Goal: Complete application form

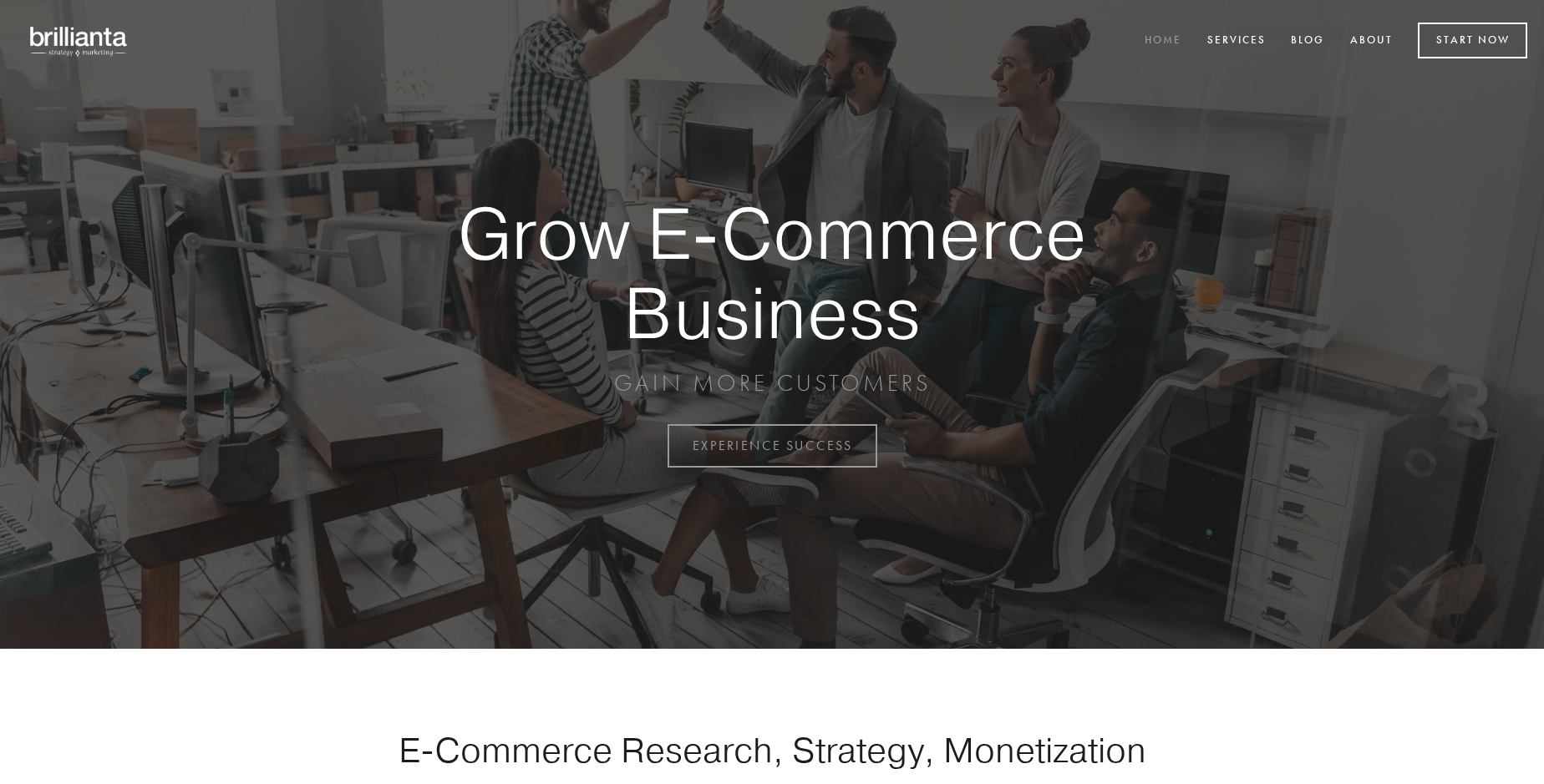
scroll to position [4378, 0]
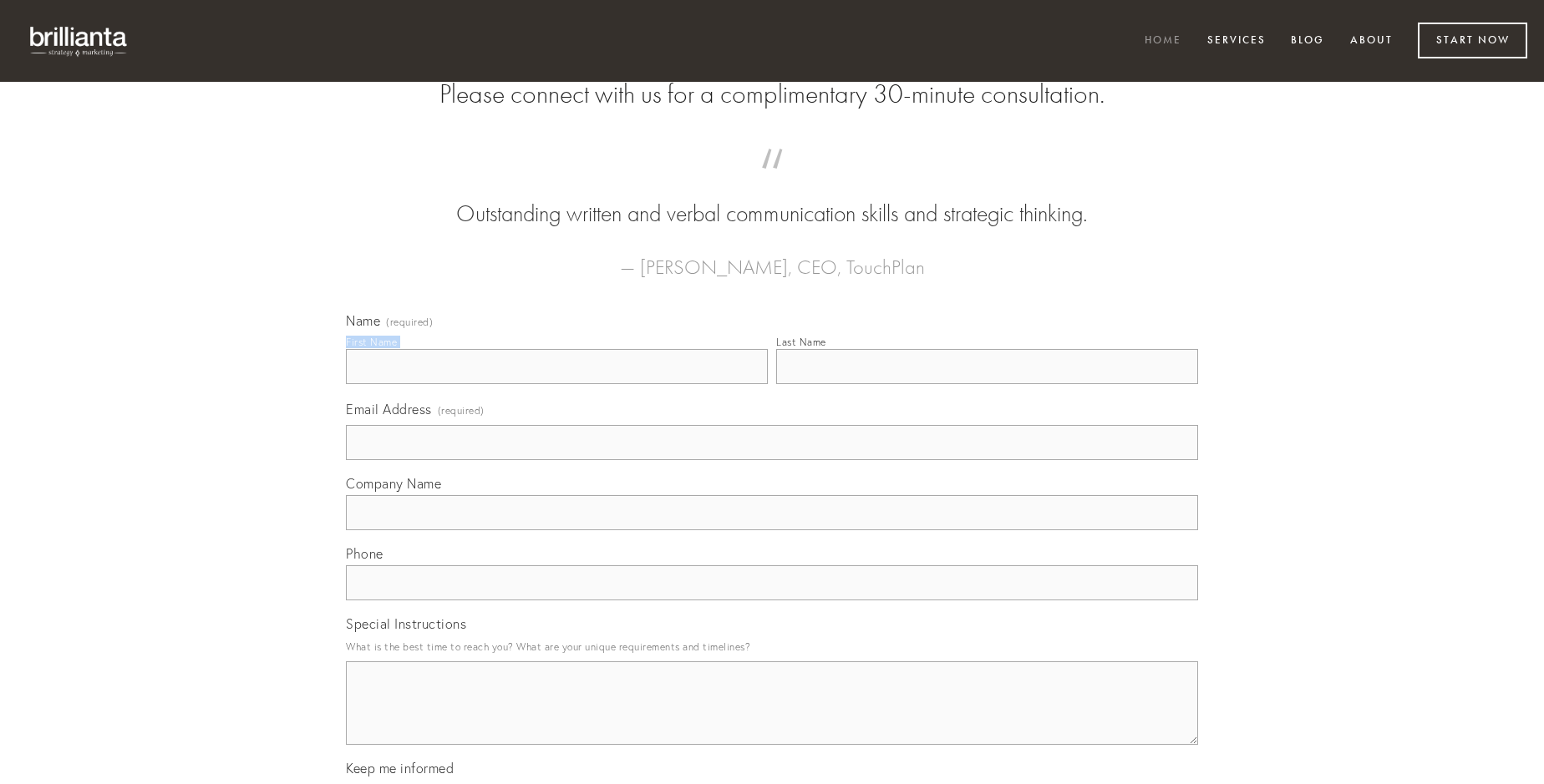
type input "[PERSON_NAME]"
click at [987, 384] on input "Last Name" at bounding box center [988, 366] width 422 height 35
type input "[PERSON_NAME]"
click at [772, 460] on input "Email Address (required)" at bounding box center [772, 442] width 852 height 35
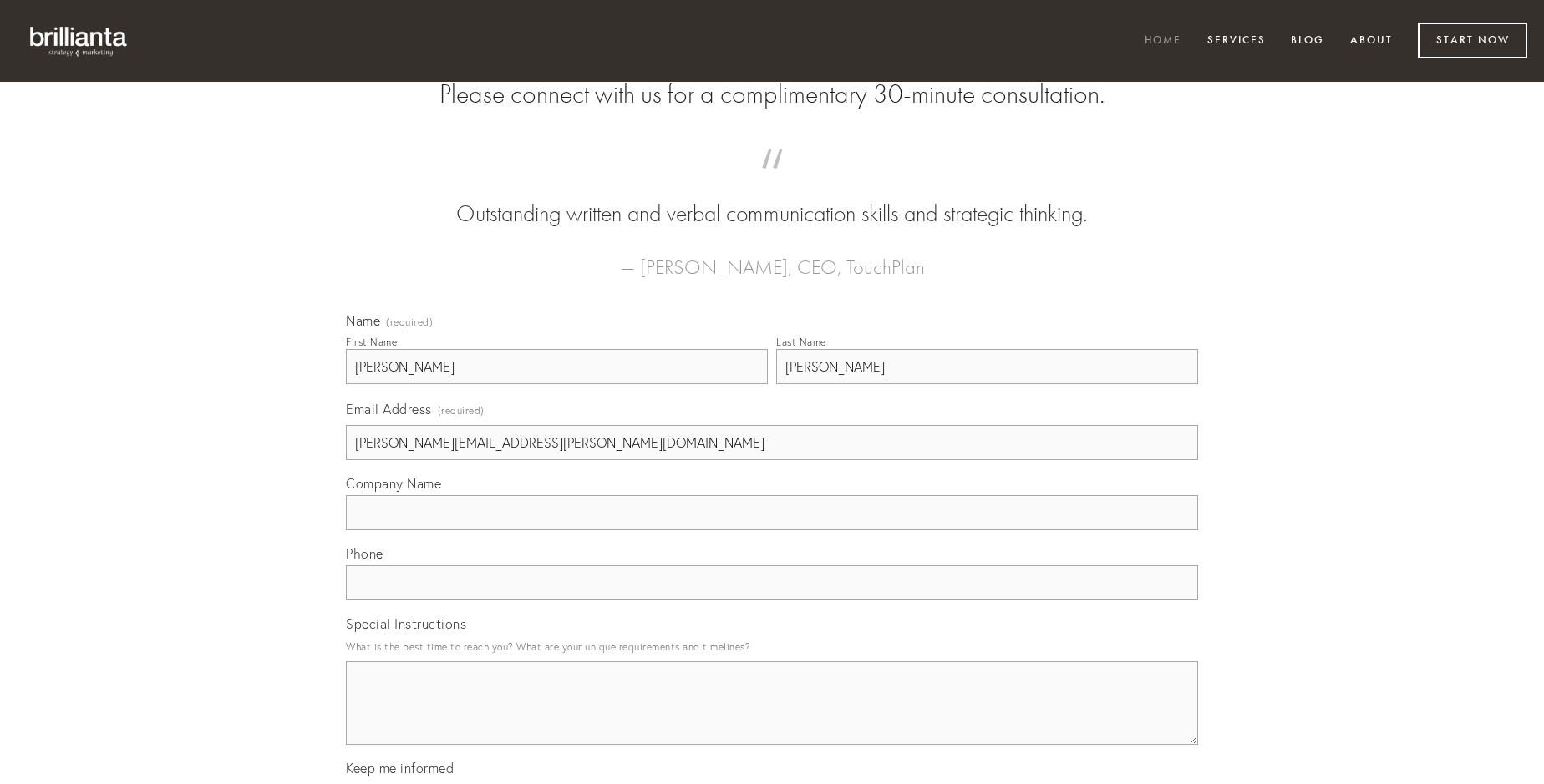
type input "[PERSON_NAME][EMAIL_ADDRESS][PERSON_NAME][DOMAIN_NAME]"
click at [772, 530] on input "Company Name" at bounding box center [772, 512] width 852 height 35
type input "tempore"
click at [772, 601] on input "text" at bounding box center [772, 583] width 852 height 35
click at [772, 718] on textarea "Special Instructions" at bounding box center [772, 703] width 852 height 84
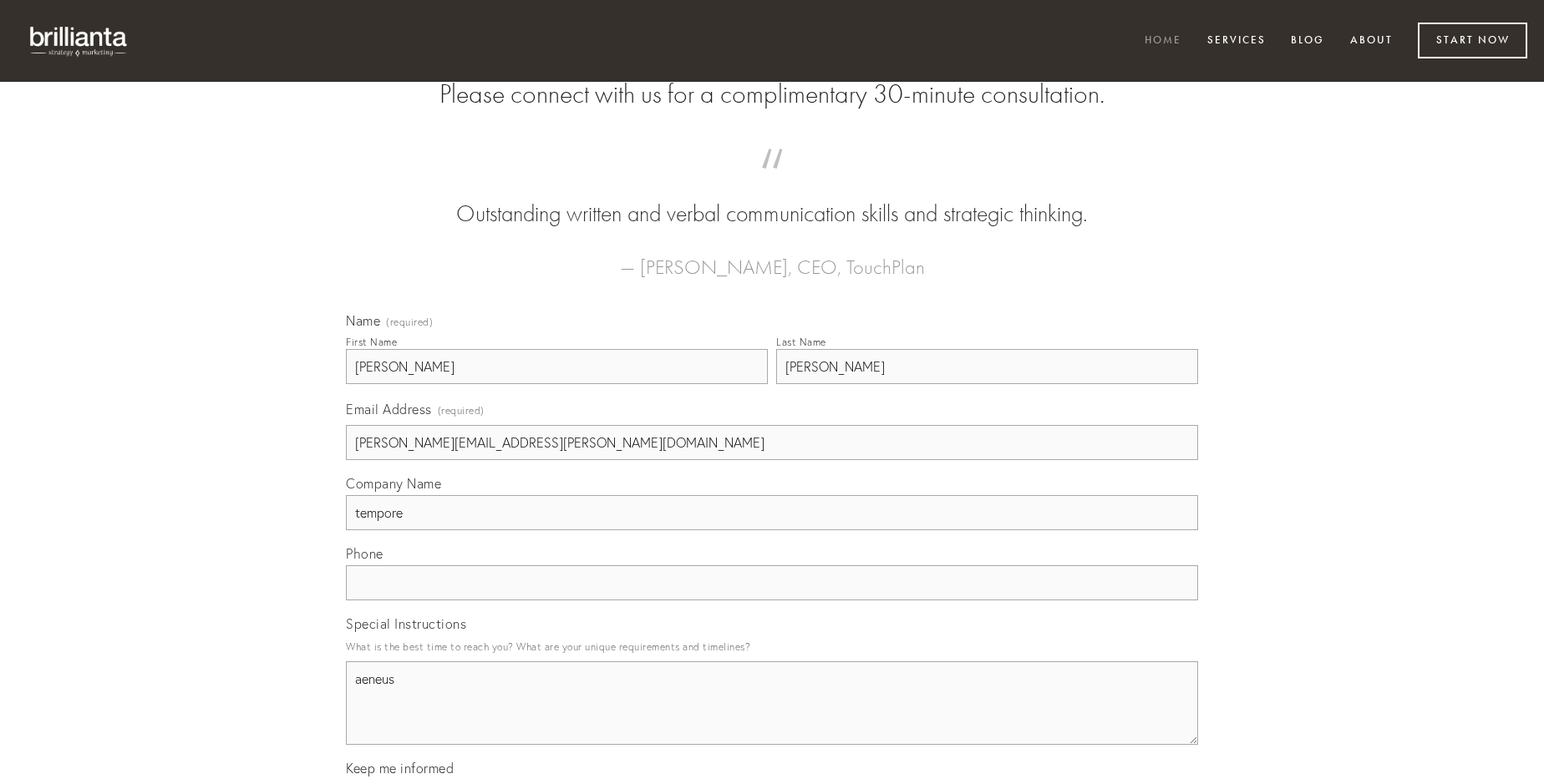
type textarea "aeneus"
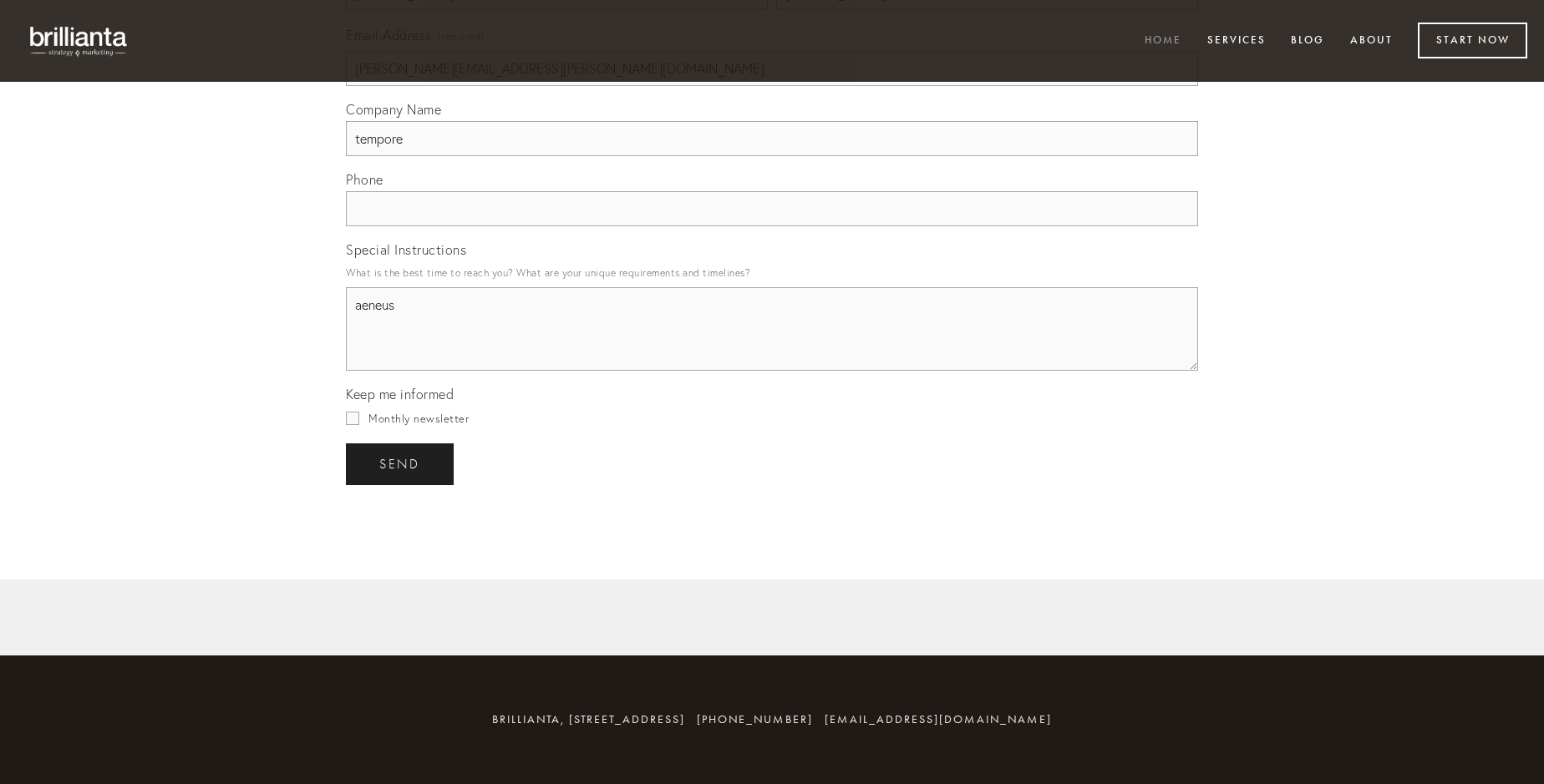
click at [401, 464] on span "send" at bounding box center [399, 465] width 41 height 15
